Goal: Find specific page/section: Find specific page/section

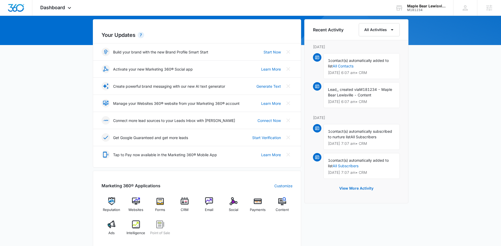
scroll to position [164, 0]
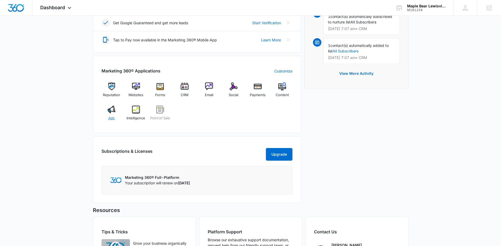
click at [112, 118] on span "Ads" at bounding box center [111, 117] width 6 height 5
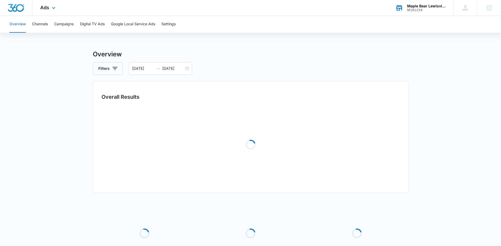
click at [426, 11] on div "M181234" at bounding box center [426, 10] width 38 height 4
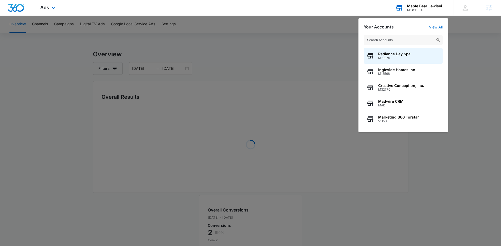
click at [412, 40] on input "text" at bounding box center [403, 40] width 79 height 11
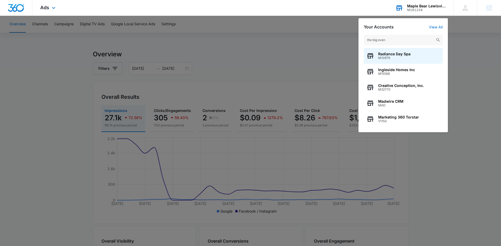
type input "the big event"
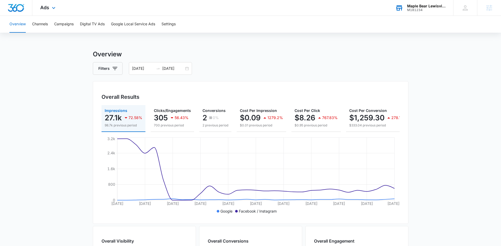
click at [420, 9] on div "M181234" at bounding box center [426, 10] width 38 height 4
click at [426, 5] on div "Maple Bear Lewisville" at bounding box center [426, 6] width 38 height 4
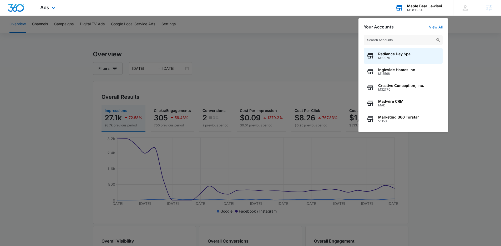
click at [422, 39] on input "text" at bounding box center [403, 40] width 79 height 11
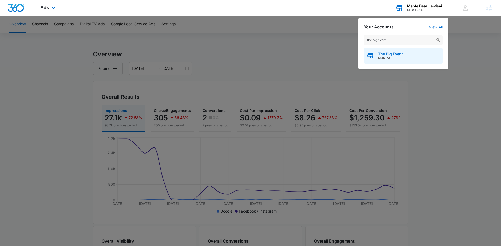
type input "the big event"
click at [412, 52] on div "The Big Event M45173" at bounding box center [403, 56] width 79 height 16
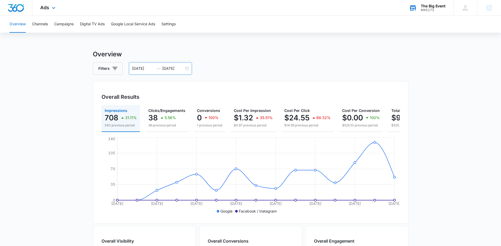
click at [177, 62] on div "[DATE] [DATE]" at bounding box center [160, 68] width 63 height 13
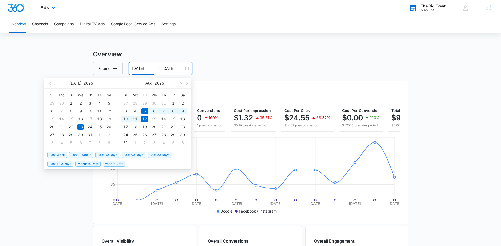
click at [61, 155] on span "Last Week" at bounding box center [57, 155] width 20 height 6
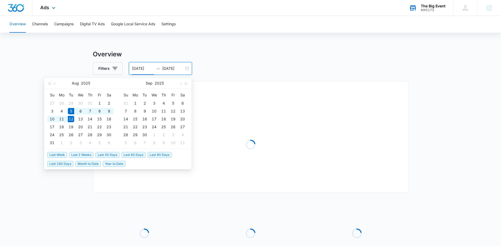
type input "[DATE]"
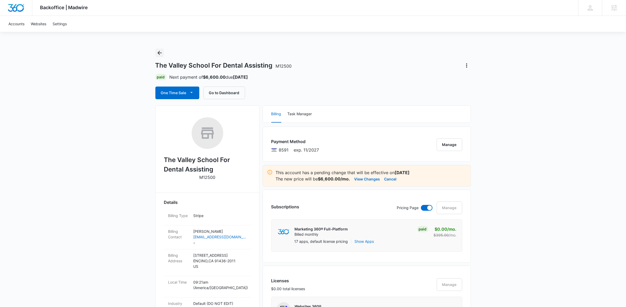
click at [159, 53] on icon "Back" at bounding box center [160, 53] width 4 height 4
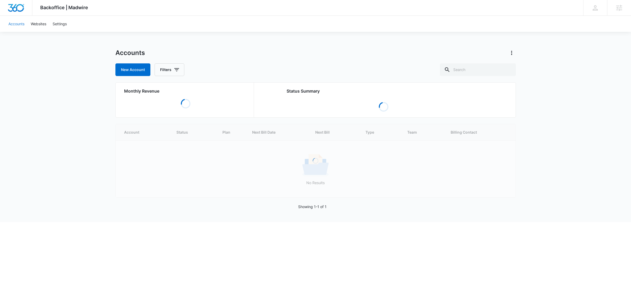
click at [10, 25] on link "Accounts" at bounding box center [16, 24] width 22 height 16
click at [481, 72] on input "text" at bounding box center [478, 69] width 76 height 13
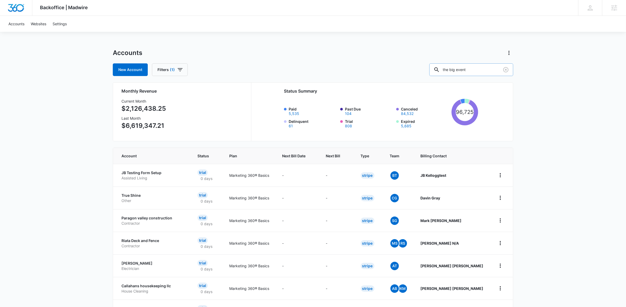
click at [492, 68] on input "the big event" at bounding box center [471, 69] width 84 height 13
type input "the big event"
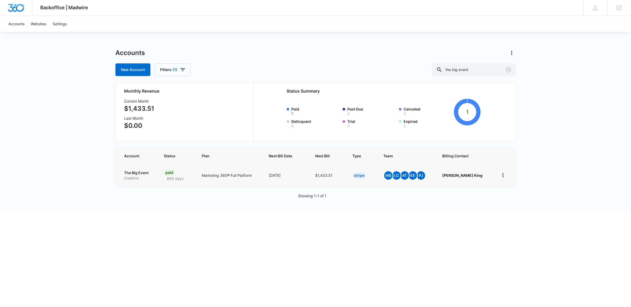
click at [133, 171] on p "The Big Event" at bounding box center [137, 172] width 27 height 5
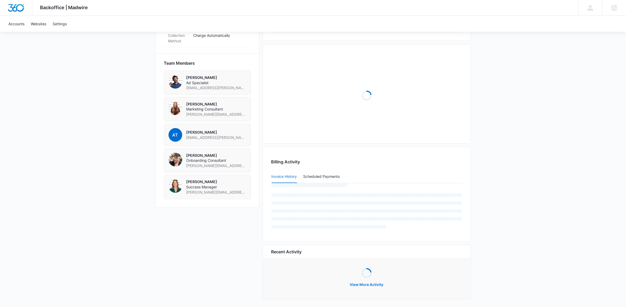
scroll to position [366, 0]
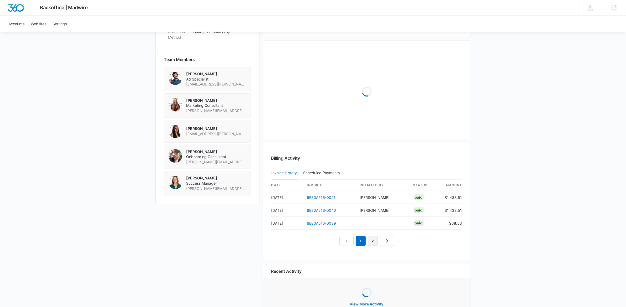
click at [373, 241] on link "2" at bounding box center [373, 241] width 10 height 10
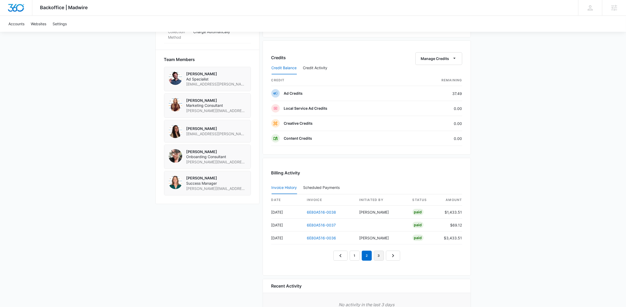
click at [378, 256] on link "3" at bounding box center [379, 256] width 10 height 10
click at [359, 257] on link "2" at bounding box center [361, 256] width 10 height 10
click at [386, 257] on link "4" at bounding box center [385, 256] width 10 height 10
click at [392, 257] on link "5" at bounding box center [391, 256] width 10 height 10
click at [394, 255] on link "6" at bounding box center [397, 256] width 10 height 10
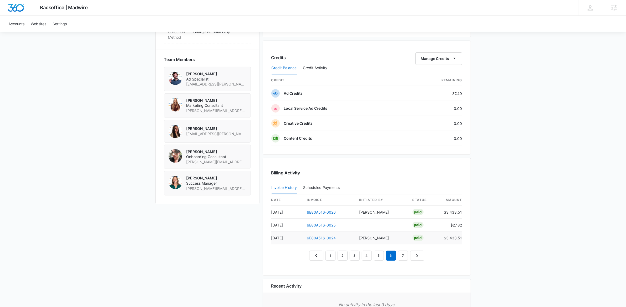
click at [327, 239] on link "6E80A516-0024" at bounding box center [321, 238] width 29 height 4
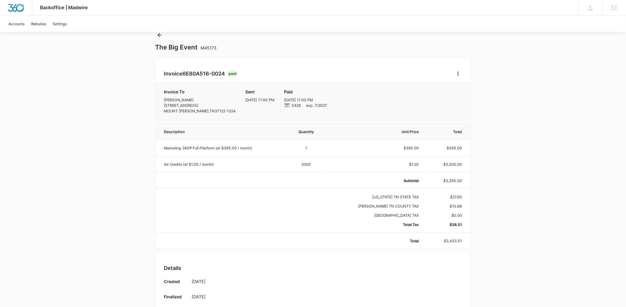
scroll to position [8, 0]
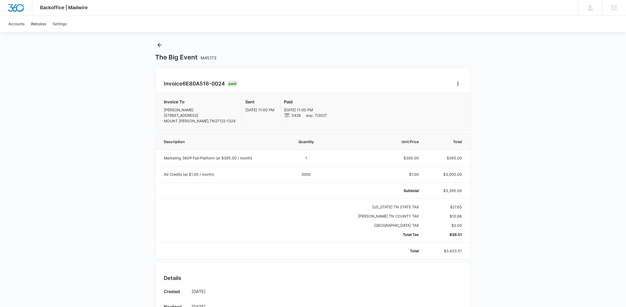
click at [525, 113] on div "Backoffice | Madwire Apps Settings Mary Brenton mary.brenton@madwire.com My Pro…" at bounding box center [313, 254] width 626 height 525
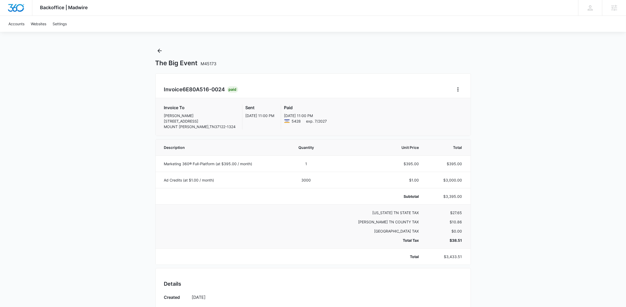
scroll to position [0, 0]
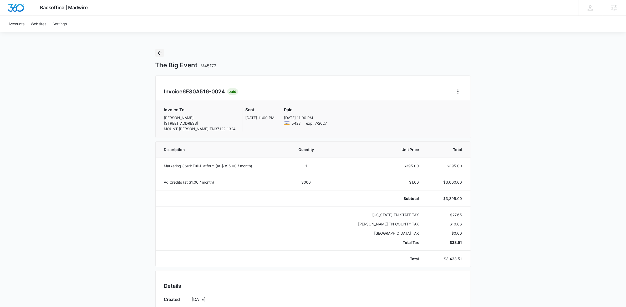
click at [163, 54] on button "Back" at bounding box center [159, 53] width 8 height 8
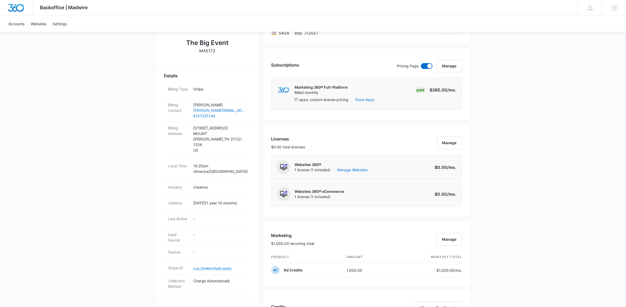
scroll to position [117, 0]
